Goal: Information Seeking & Learning: Learn about a topic

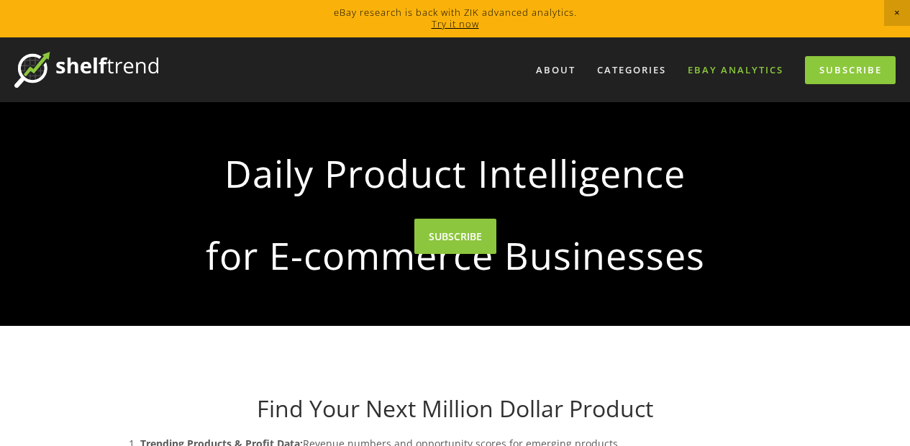
click at [729, 71] on link "eBay Analytics" at bounding box center [735, 70] width 114 height 24
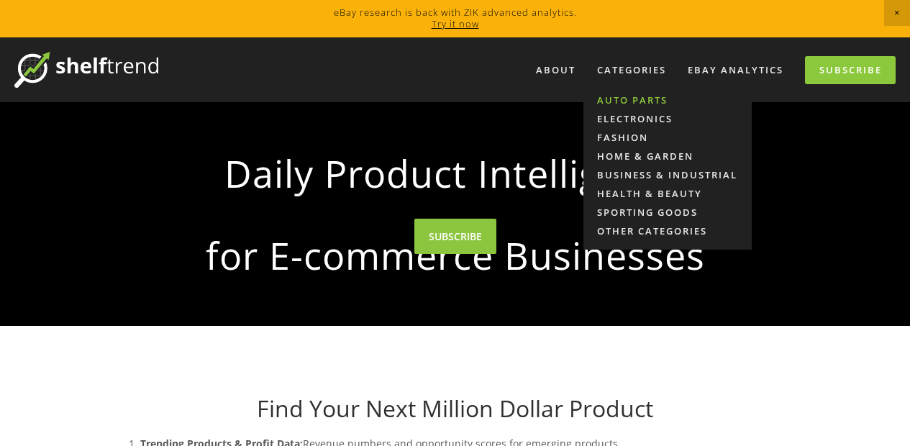
click at [640, 103] on link "Auto Parts" at bounding box center [667, 100] width 168 height 19
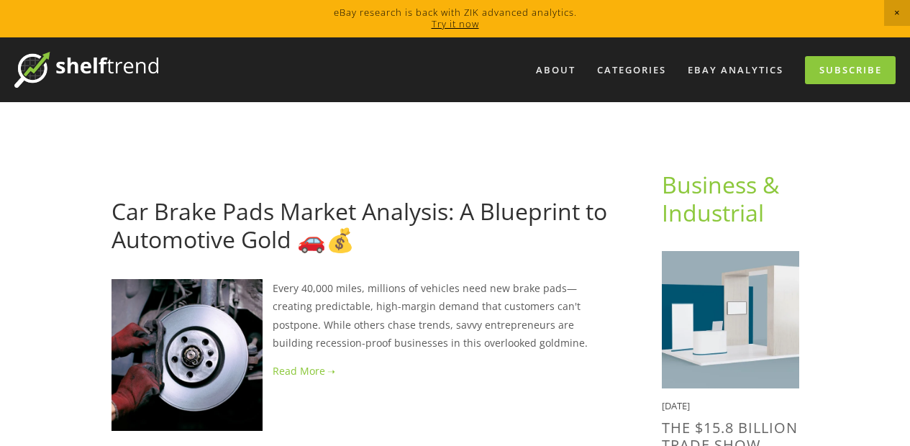
click at [895, 12] on span "Close Announcement" at bounding box center [897, 13] width 26 height 26
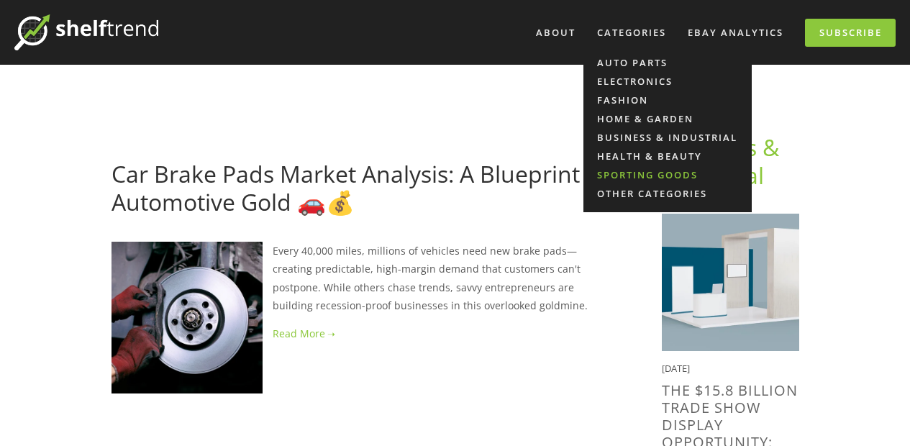
click at [637, 168] on link "Sporting Goods" at bounding box center [667, 174] width 168 height 19
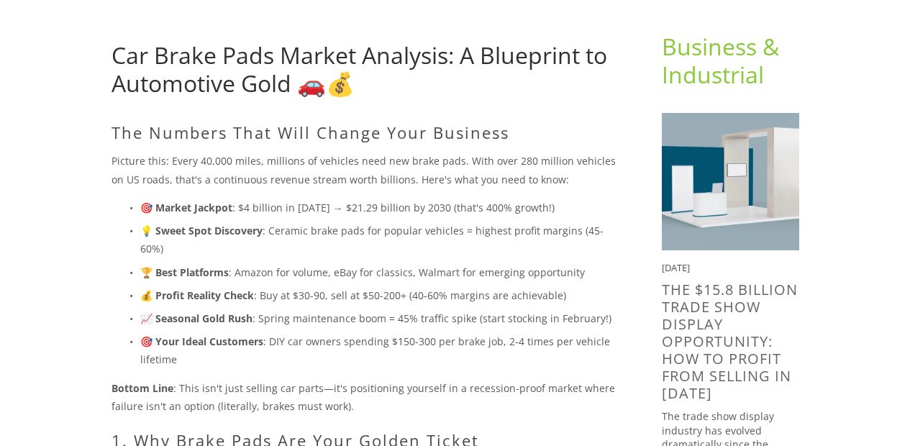
scroll to position [104, 0]
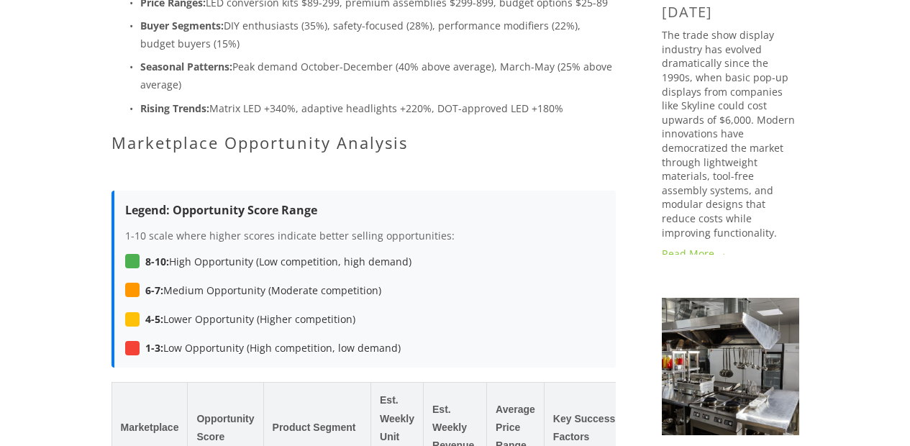
scroll to position [517, 0]
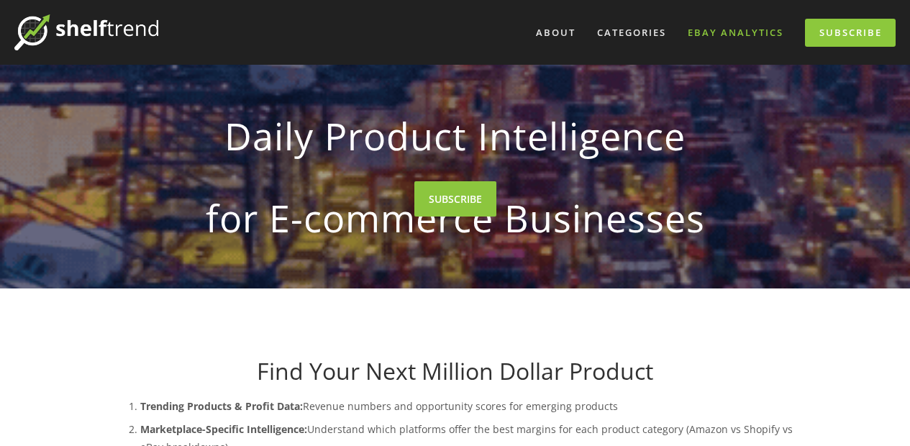
click at [716, 32] on link "eBay Analytics" at bounding box center [735, 33] width 114 height 24
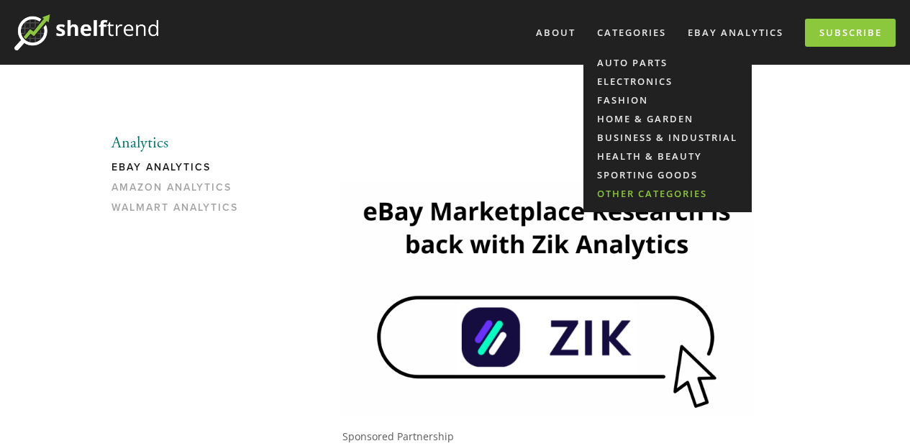
click at [640, 196] on link "Other Categories" at bounding box center [667, 193] width 168 height 19
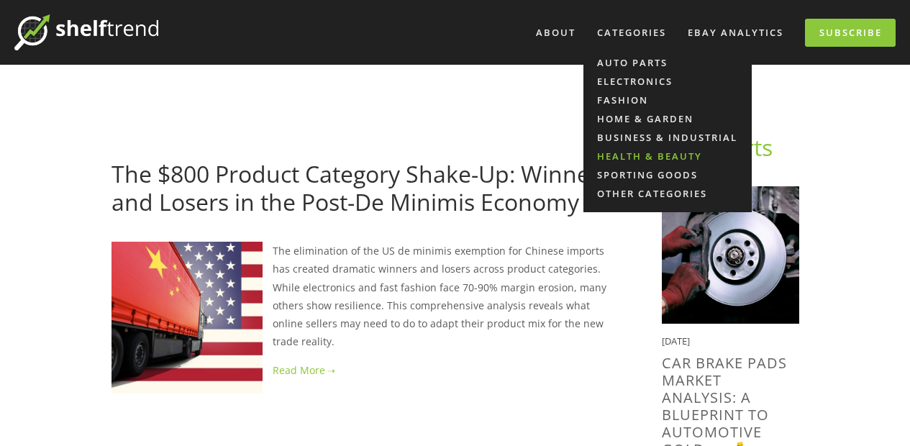
click at [639, 156] on link "Health & Beauty" at bounding box center [667, 156] width 168 height 19
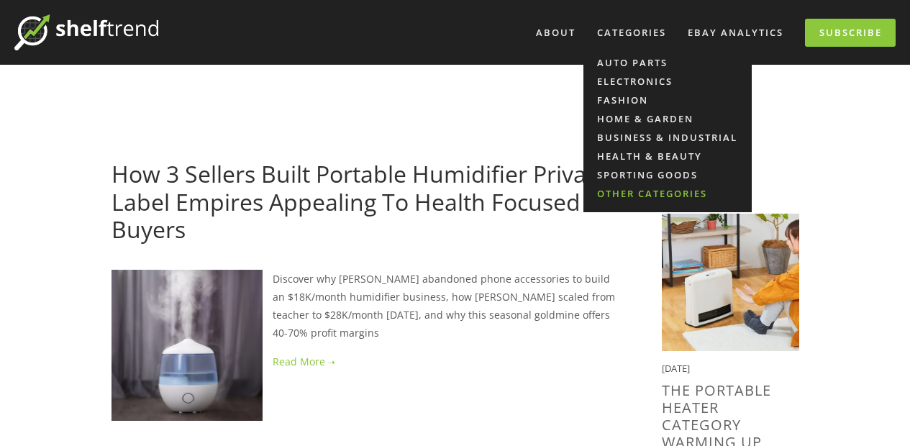
click at [627, 194] on link "Other Categories" at bounding box center [667, 193] width 168 height 19
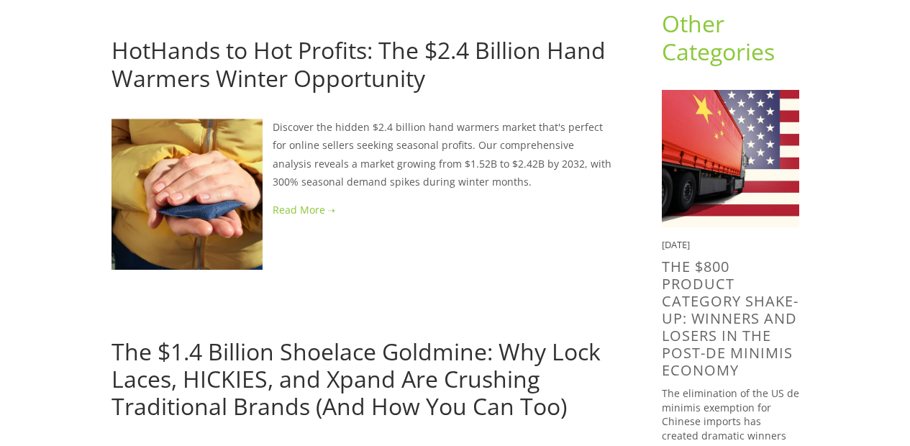
scroll to position [152, 0]
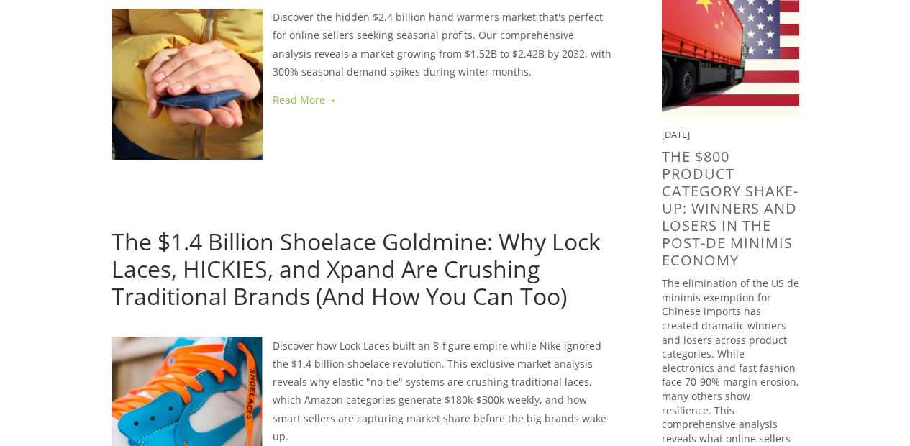
scroll to position [0, 0]
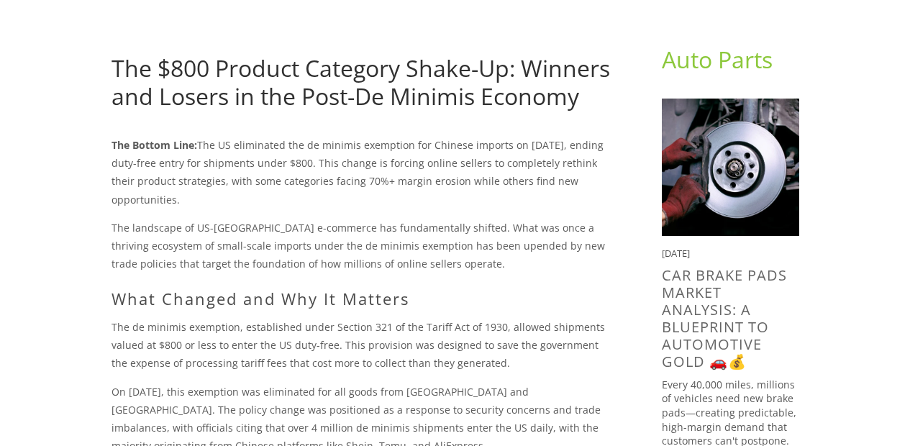
scroll to position [119, 0]
